Goal: Information Seeking & Learning: Learn about a topic

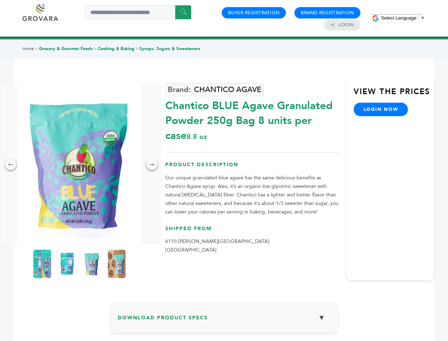
click at [403, 18] on span "Select Language" at bounding box center [399, 17] width 36 height 5
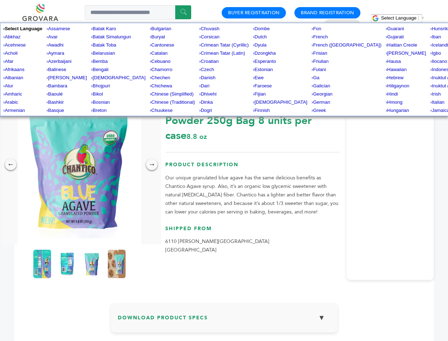
click at [80, 164] on img at bounding box center [80, 165] width 124 height 160
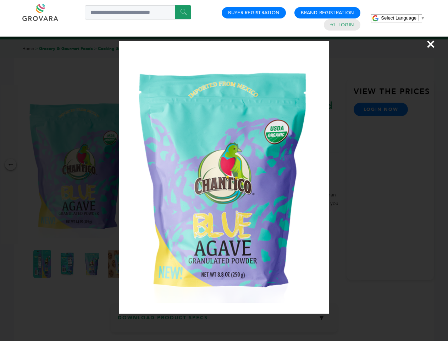
click at [11, 164] on div "×" at bounding box center [224, 170] width 448 height 341
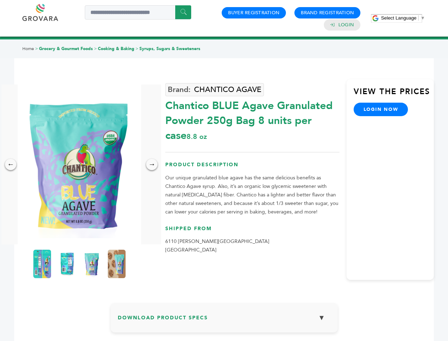
click at [152, 164] on div "→" at bounding box center [151, 164] width 11 height 11
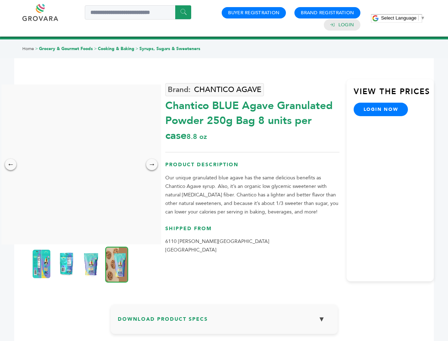
click at [42, 264] on img at bounding box center [42, 264] width 18 height 28
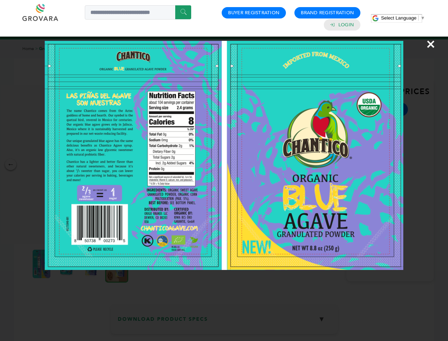
click at [67, 264] on div "×" at bounding box center [224, 170] width 448 height 341
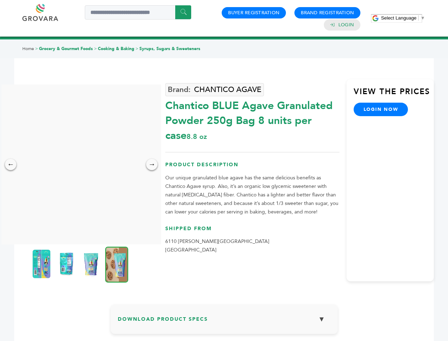
click at [92, 264] on img at bounding box center [91, 264] width 18 height 28
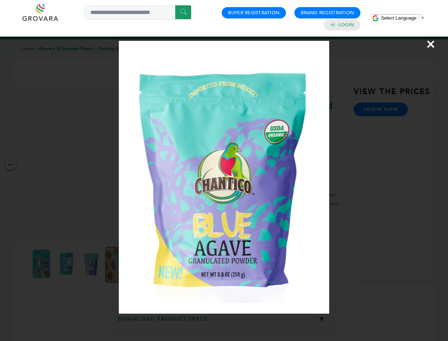
click at [117, 264] on div "×" at bounding box center [224, 170] width 448 height 341
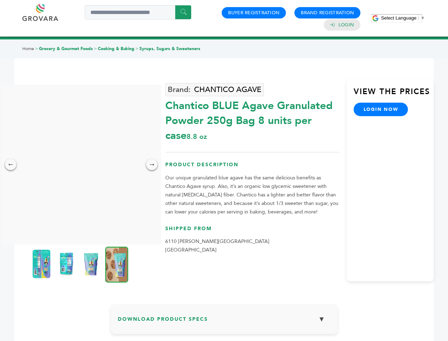
click at [224, 320] on h3 "Download Product Specs ▼" at bounding box center [224, 321] width 213 height 21
